Goal: Ask a question: Seek information or help from site administrators or community

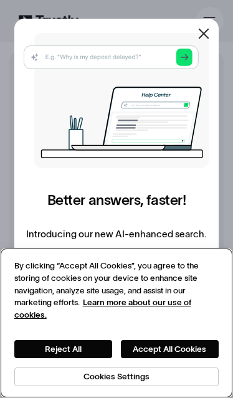
click at [201, 344] on button "Accept All Cookies" at bounding box center [170, 348] width 98 height 17
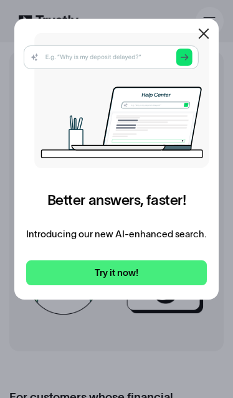
click at [213, 41] on div at bounding box center [204, 34] width 30 height 30
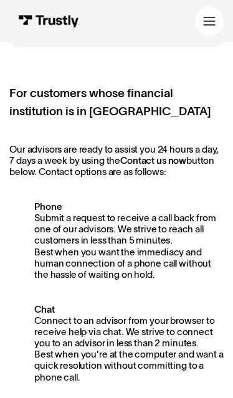
scroll to position [305, 0]
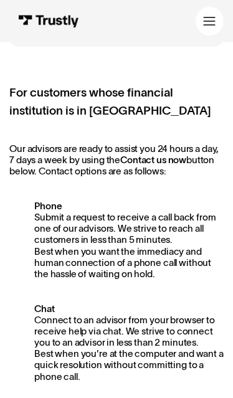
click at [178, 157] on strong "Contact us now" at bounding box center [153, 160] width 66 height 11
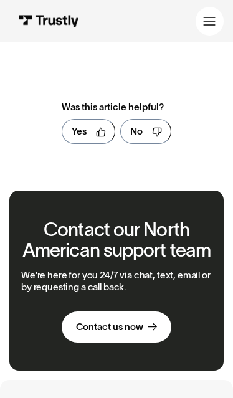
scroll to position [1044, 0]
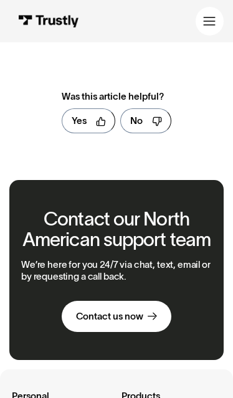
click at [129, 310] on div "Contact us now" at bounding box center [109, 316] width 67 height 12
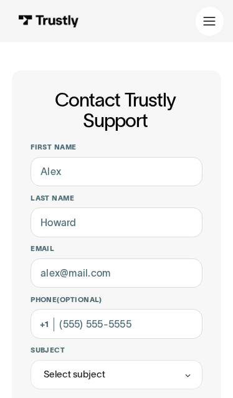
click at [60, 194] on label "Last name" at bounding box center [117, 198] width 172 height 9
click at [60, 208] on input "Last name" at bounding box center [117, 223] width 172 height 30
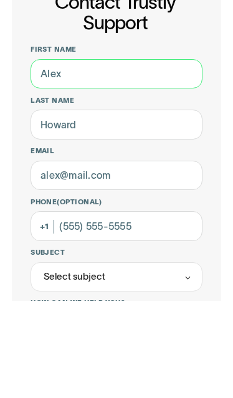
click at [90, 157] on input "First name" at bounding box center [117, 172] width 172 height 30
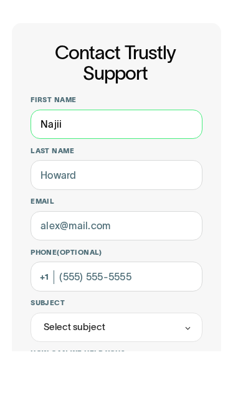
type input "Najii"
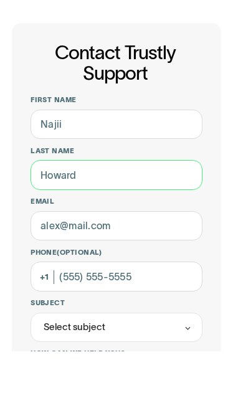
click at [193, 208] on input "Last name" at bounding box center [117, 223] width 172 height 30
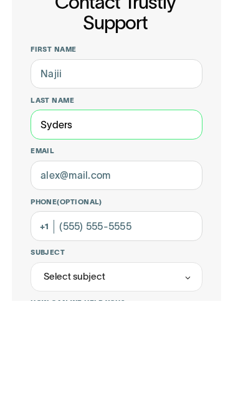
type input "Syders"
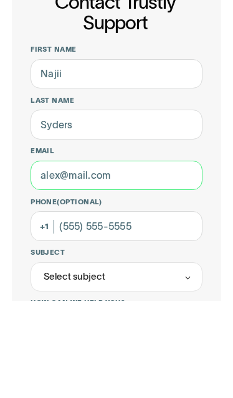
click at [61, 259] on input "Email" at bounding box center [117, 274] width 172 height 30
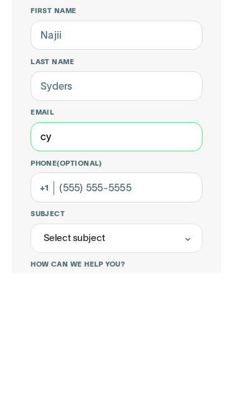
type input "c"
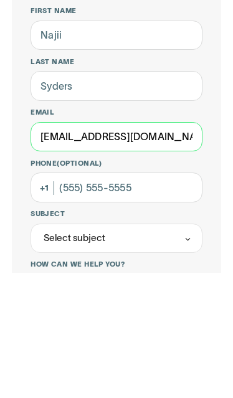
type input "[EMAIL_ADDRESS][DOMAIN_NAME]"
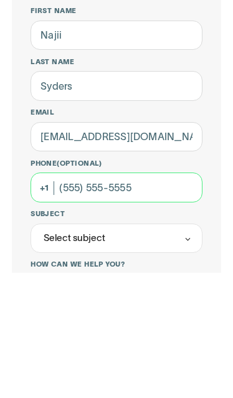
click at [63, 299] on input "Phone (Optional)" at bounding box center [117, 314] width 172 height 30
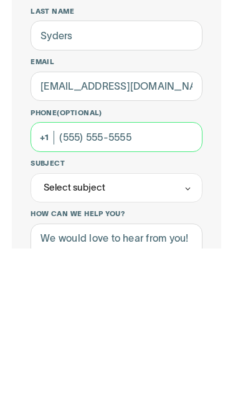
type input "[PHONE_NUMBER]"
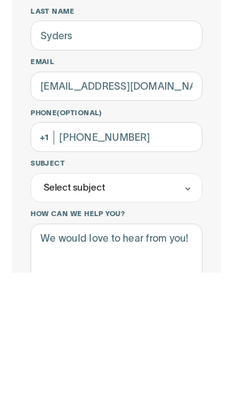
scroll to position [187, 0]
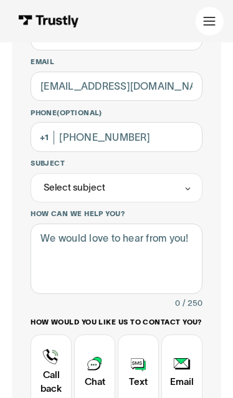
click at [170, 188] on div "Select subject" at bounding box center [117, 187] width 172 height 29
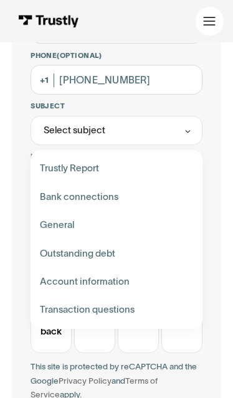
scroll to position [245, 0]
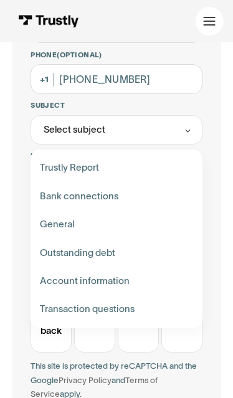
click at [72, 198] on div "Contact Trustly Support" at bounding box center [117, 197] width 163 height 28
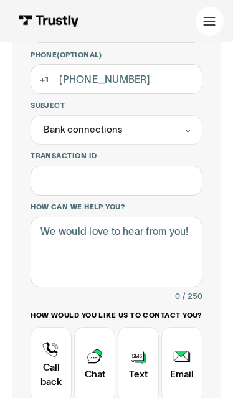
click at [182, 131] on div "Bank connections" at bounding box center [117, 129] width 172 height 29
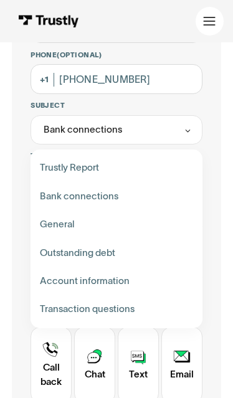
click at [165, 170] on div "Contact Trustly Support" at bounding box center [117, 168] width 163 height 28
type input "**********"
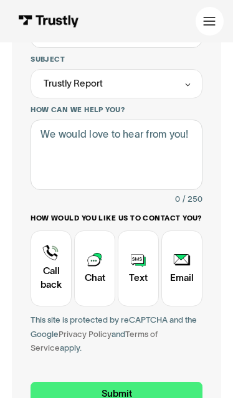
scroll to position [291, 0]
click at [44, 267] on div "Contact Trustly Support" at bounding box center [51, 269] width 41 height 76
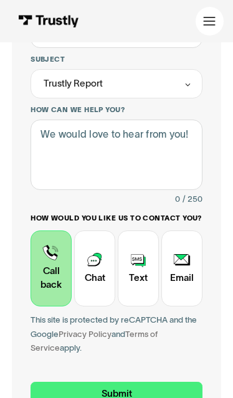
click at [149, 268] on div "Contact Trustly Support" at bounding box center [138, 269] width 41 height 76
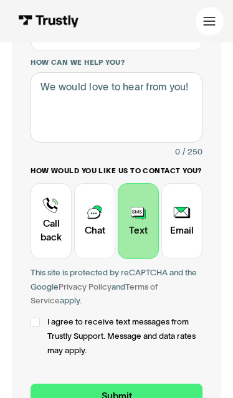
scroll to position [340, 0]
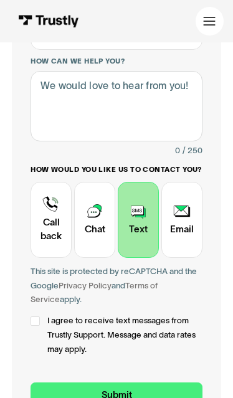
click at [41, 234] on div "Contact Trustly Support" at bounding box center [51, 220] width 41 height 76
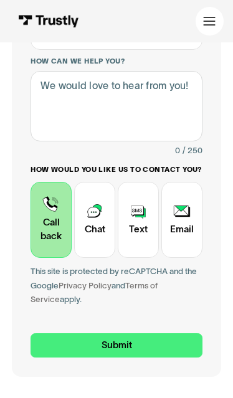
click at [130, 236] on div "Contact Trustly Support" at bounding box center [138, 220] width 41 height 76
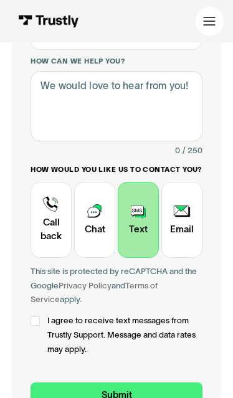
click at [31, 324] on label "I agree to receive text messages from Trustly Support. Message and data rates m…" at bounding box center [117, 335] width 172 height 42
click at [145, 386] on input "Submit" at bounding box center [117, 395] width 172 height 25
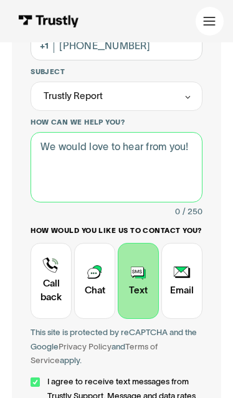
click at [173, 174] on textarea "How can we help you?" at bounding box center [117, 167] width 172 height 70
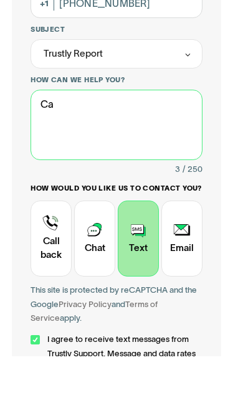
type textarea "C"
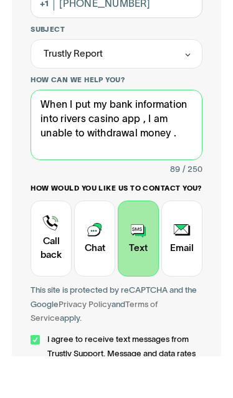
type textarea "When I put my bank information into rivers casino app , I am unable to withdraw…"
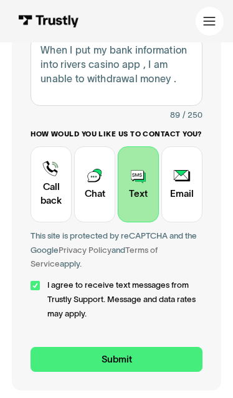
scroll to position [378, 0]
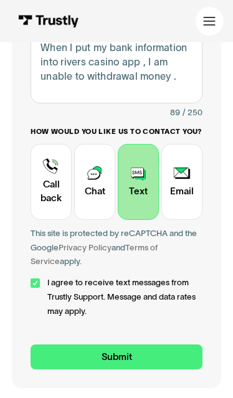
click at [153, 347] on input "Submit" at bounding box center [117, 357] width 172 height 25
type input "+12674385955"
